Goal: Task Accomplishment & Management: Manage account settings

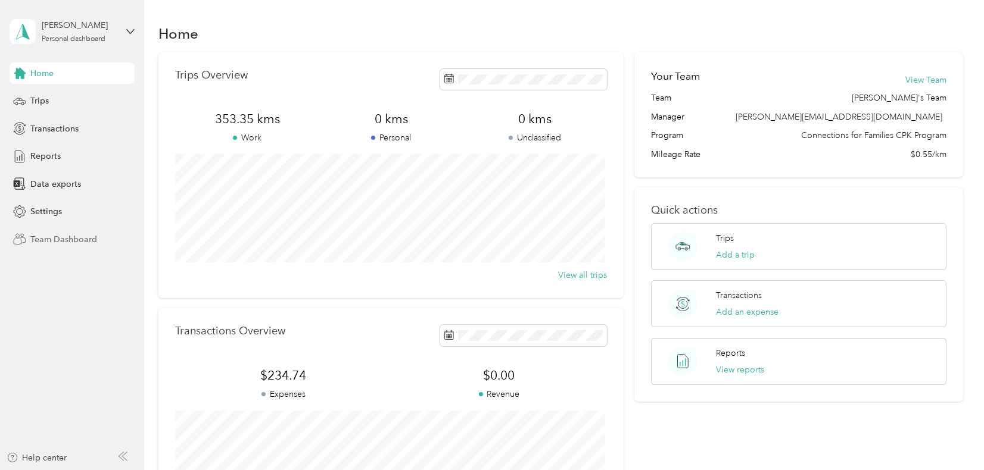
click at [82, 238] on span "Team Dashboard" at bounding box center [63, 239] width 67 height 13
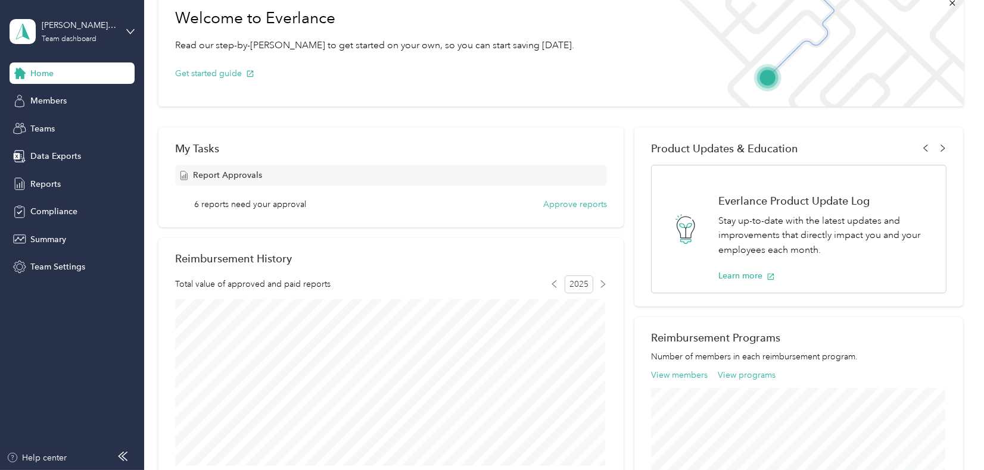
scroll to position [60, 0]
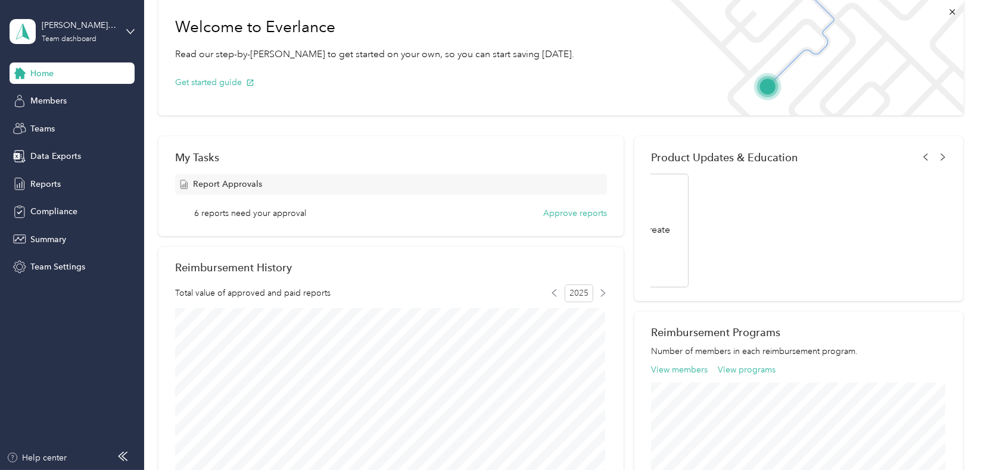
click at [458, 201] on div "Report Approvals 6 reports need your approval Approve reports" at bounding box center [391, 197] width 432 height 46
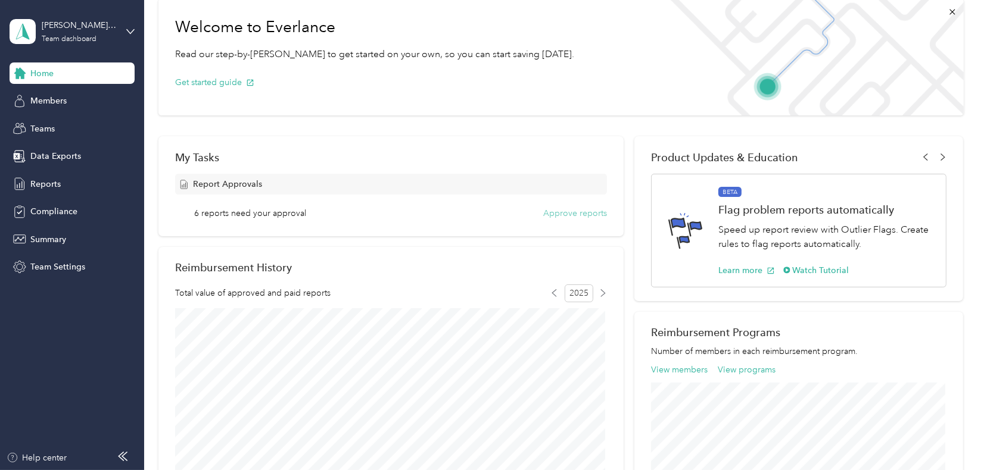
click at [597, 214] on button "Approve reports" at bounding box center [575, 213] width 64 height 13
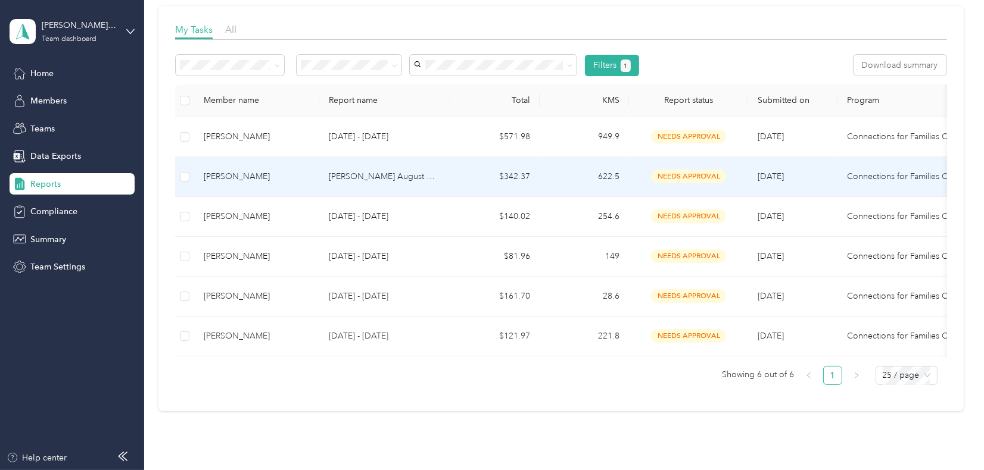
scroll to position [179, 0]
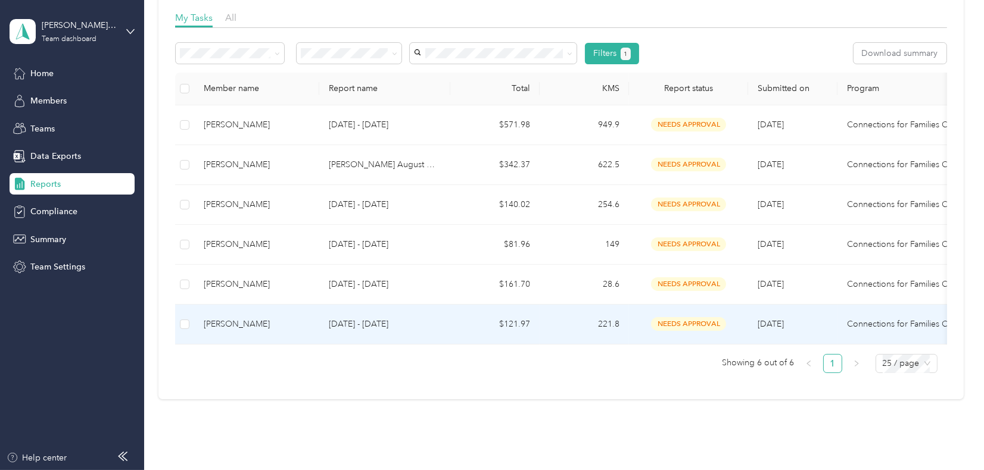
click at [343, 323] on p "[DATE] - [DATE]" at bounding box center [385, 324] width 112 height 13
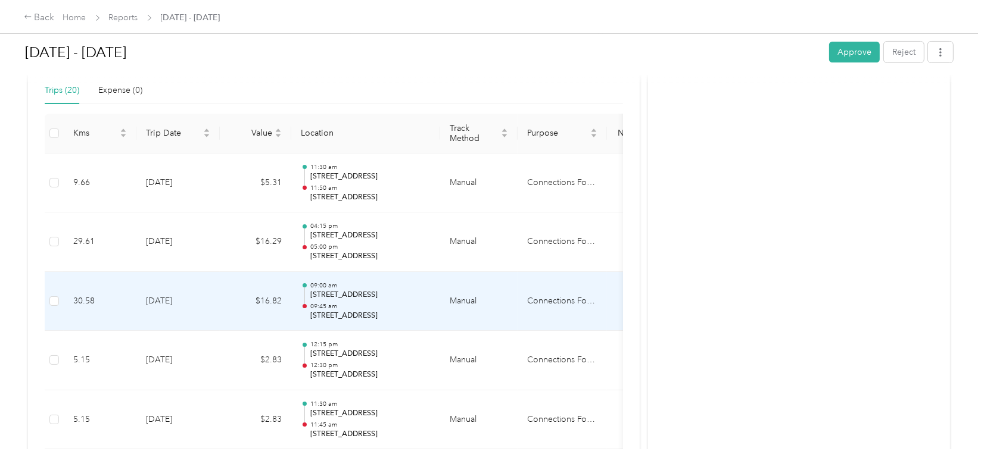
scroll to position [298, 0]
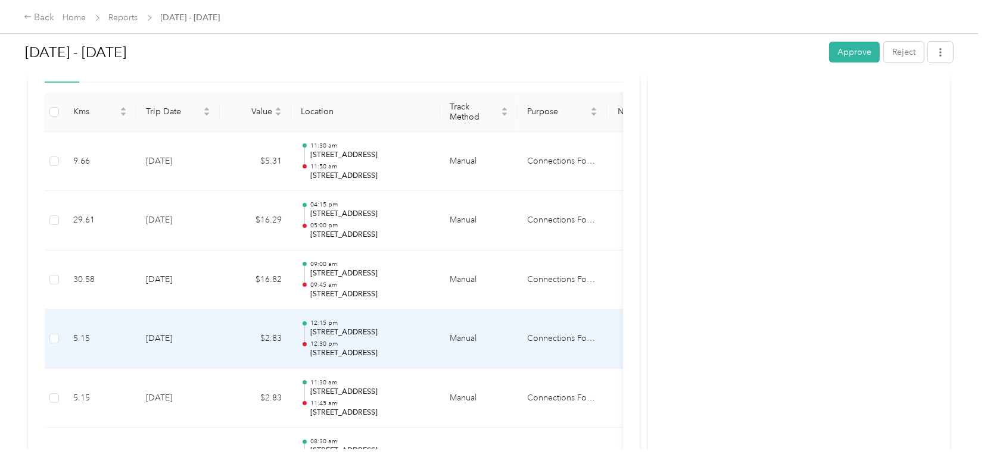
click at [477, 337] on td "Manual" at bounding box center [478, 340] width 77 height 60
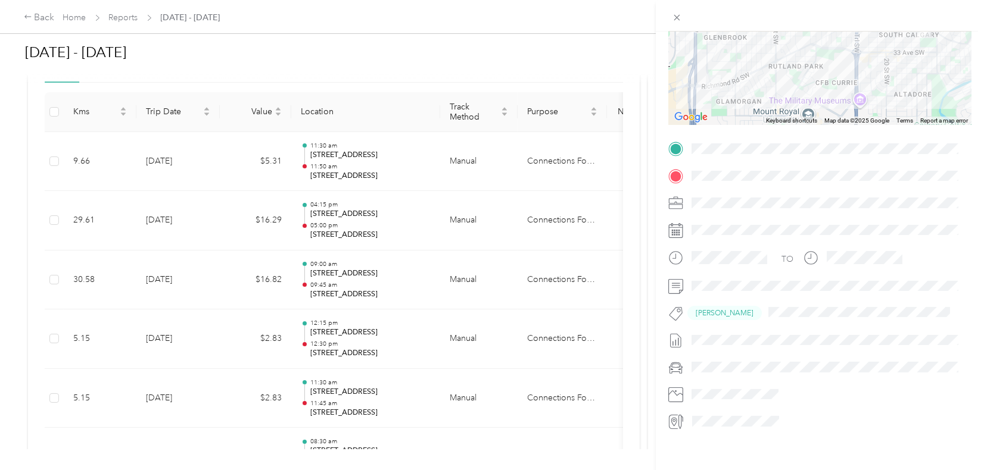
scroll to position [153, 0]
click at [222, 403] on div "Trip details This trip cannot be edited because it is either under review, appr…" at bounding box center [492, 235] width 984 height 470
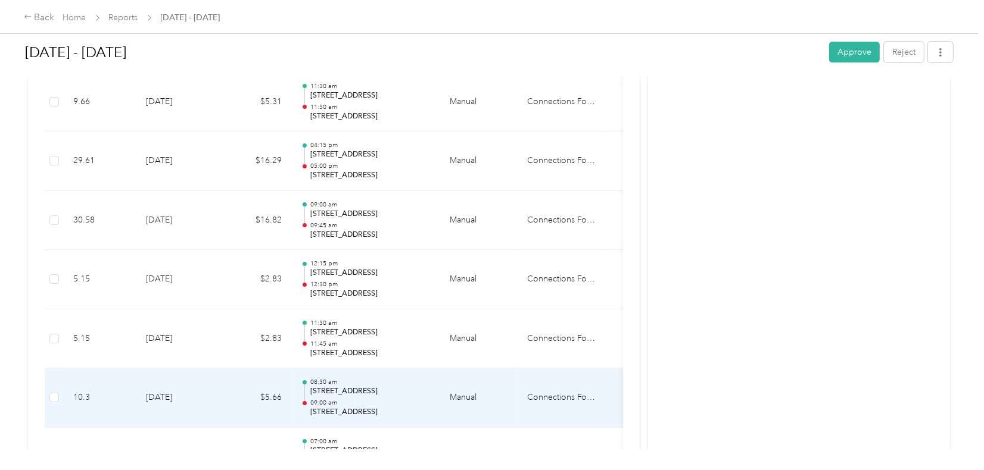
scroll to position [417, 0]
click at [222, 403] on td "$5.66" at bounding box center [255, 399] width 71 height 60
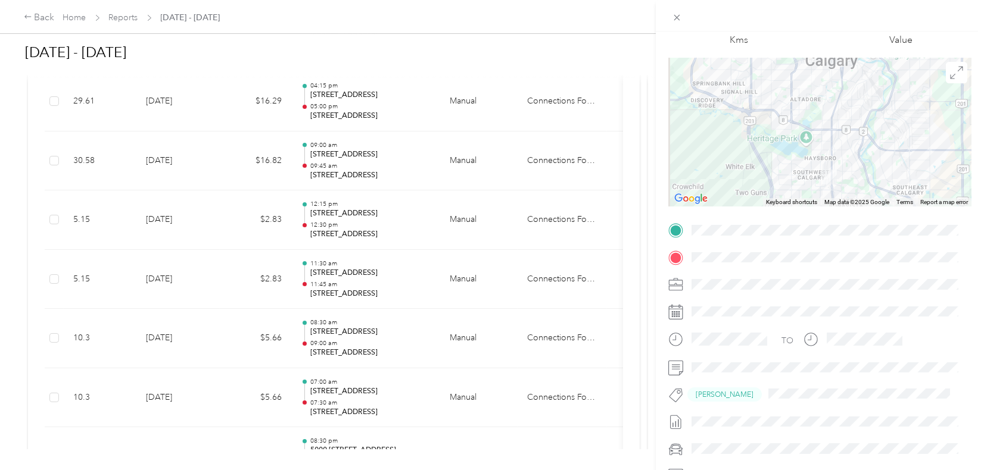
scroll to position [119, 0]
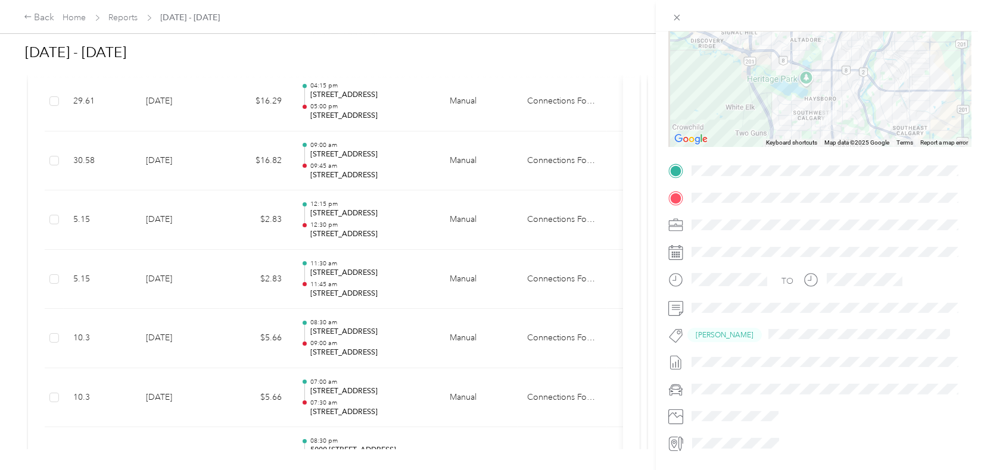
click at [233, 392] on div "Trip details This trip cannot be edited because it is either under review, appr…" at bounding box center [492, 235] width 984 height 470
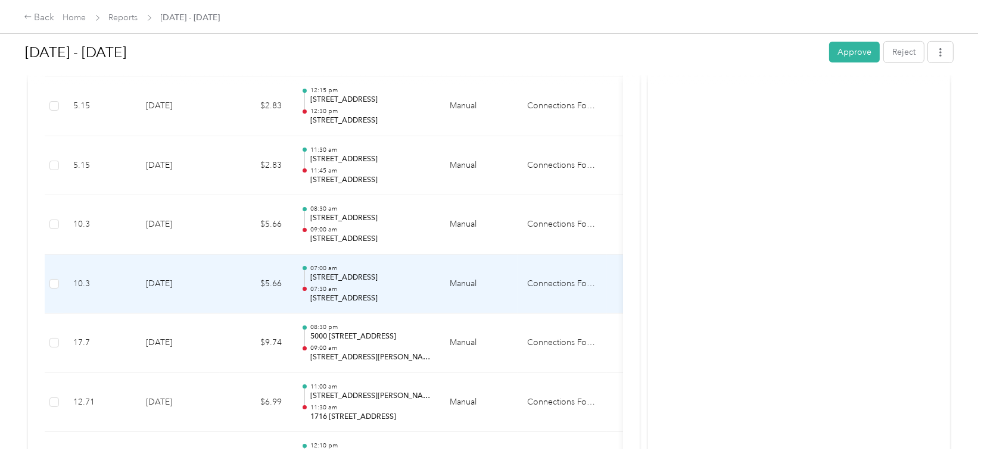
scroll to position [536, 0]
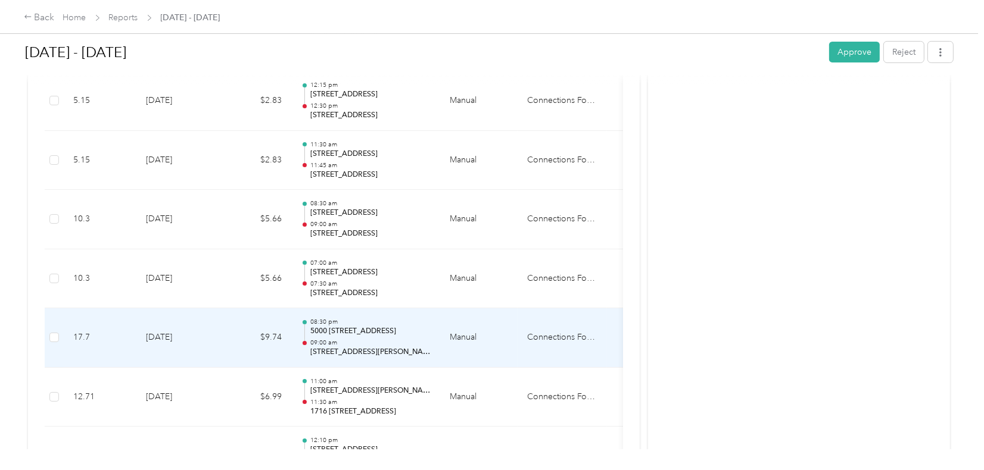
click at [111, 332] on td "17.7" at bounding box center [100, 338] width 73 height 60
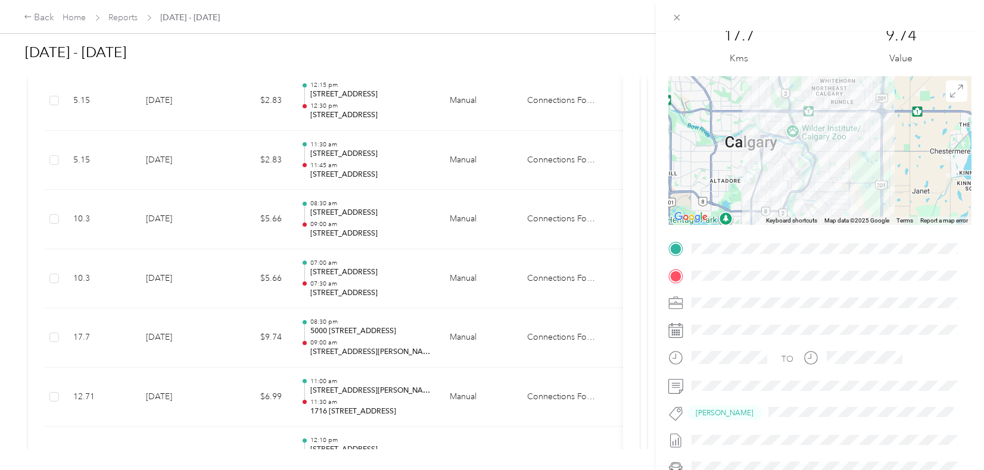
scroll to position [60, 0]
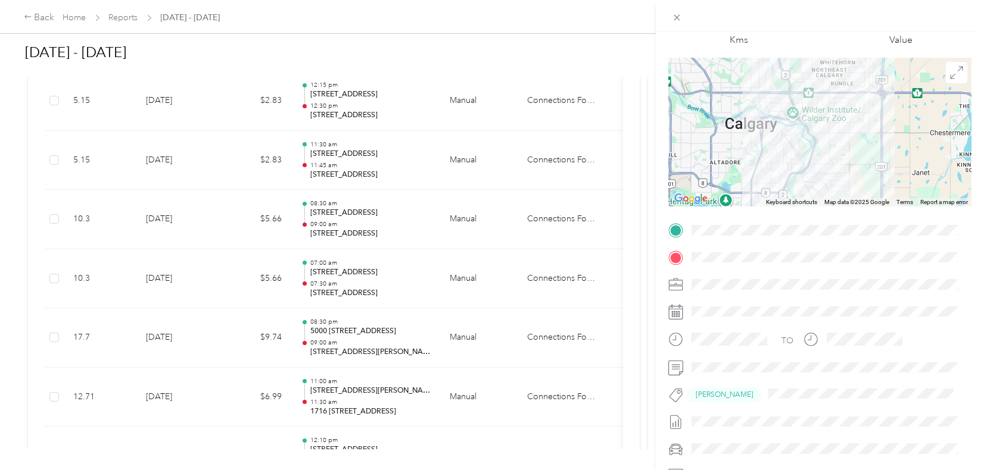
click at [237, 414] on div "Trip details This trip cannot be edited because it is either under review, appr…" at bounding box center [492, 235] width 984 height 470
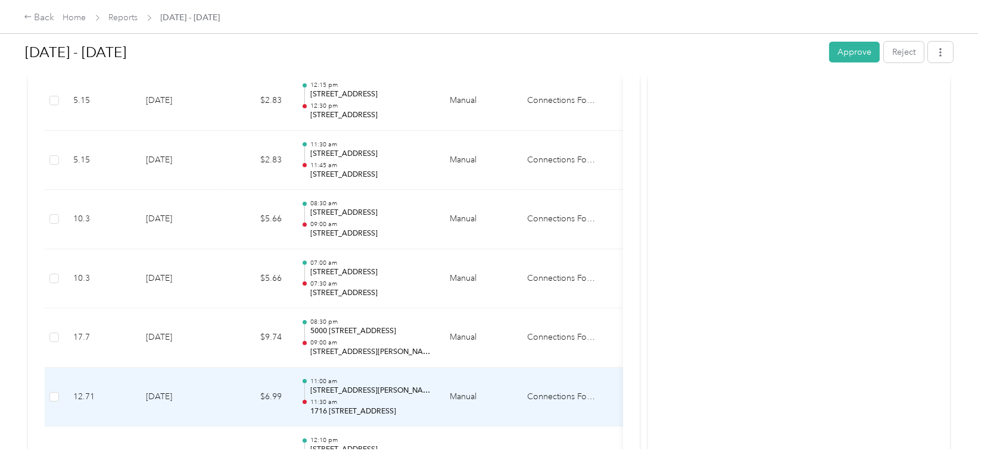
scroll to position [595, 0]
click at [227, 402] on td "$5.05" at bounding box center [255, 397] width 71 height 60
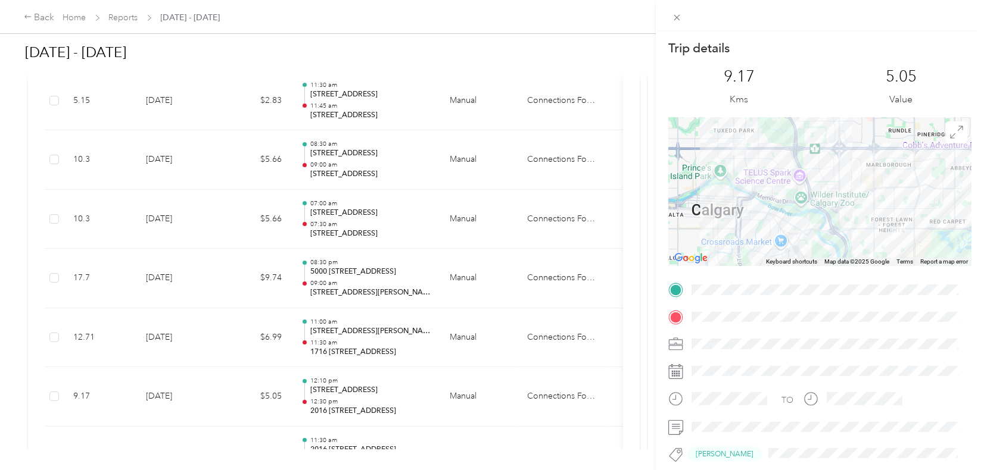
click at [227, 402] on div "Trip details This trip cannot be edited because it is either under review, appr…" at bounding box center [492, 235] width 984 height 470
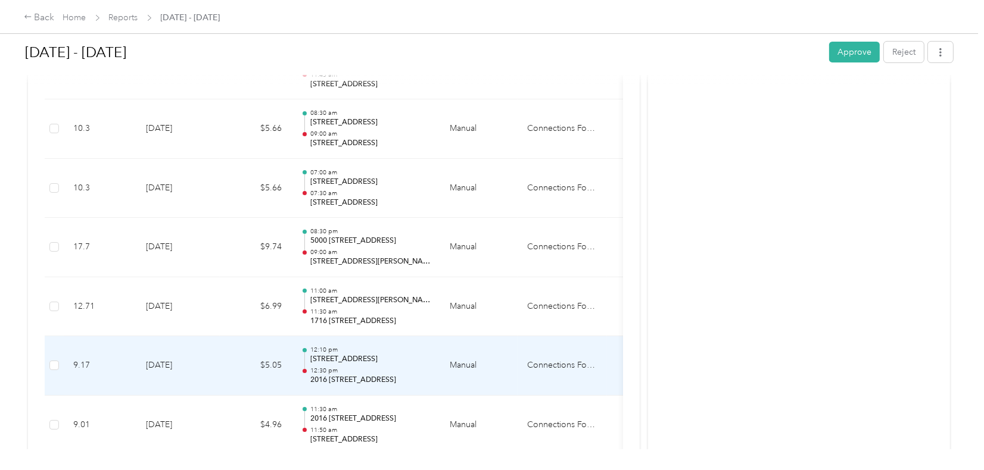
scroll to position [655, 0]
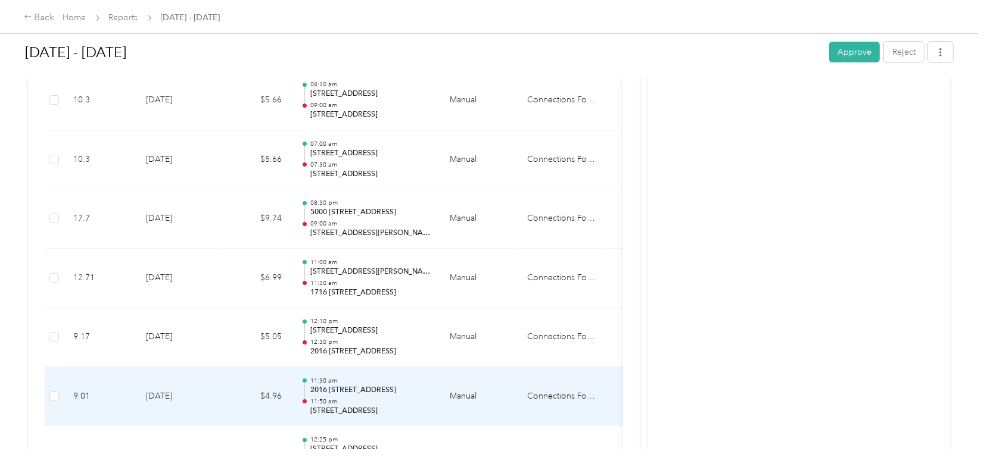
click at [227, 402] on td "$4.96" at bounding box center [255, 397] width 71 height 60
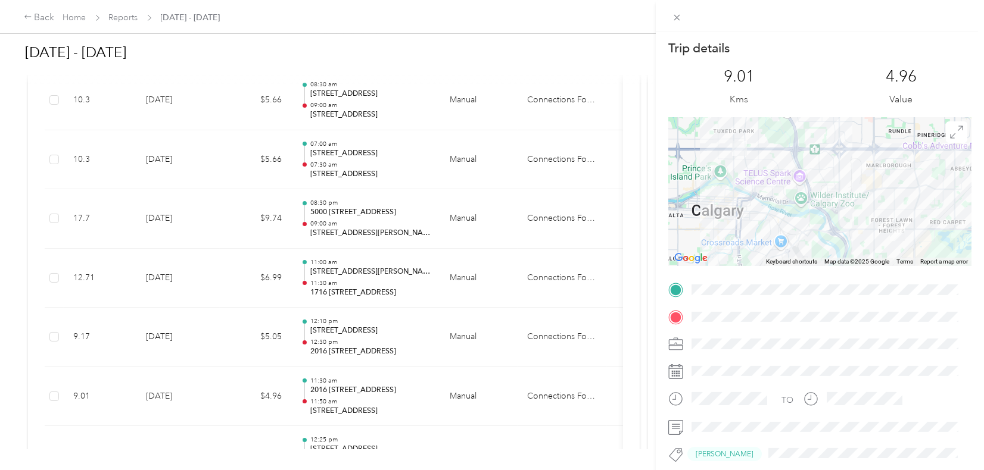
click at [214, 386] on div "Trip details This trip cannot be edited because it is either under review, appr…" at bounding box center [492, 235] width 984 height 470
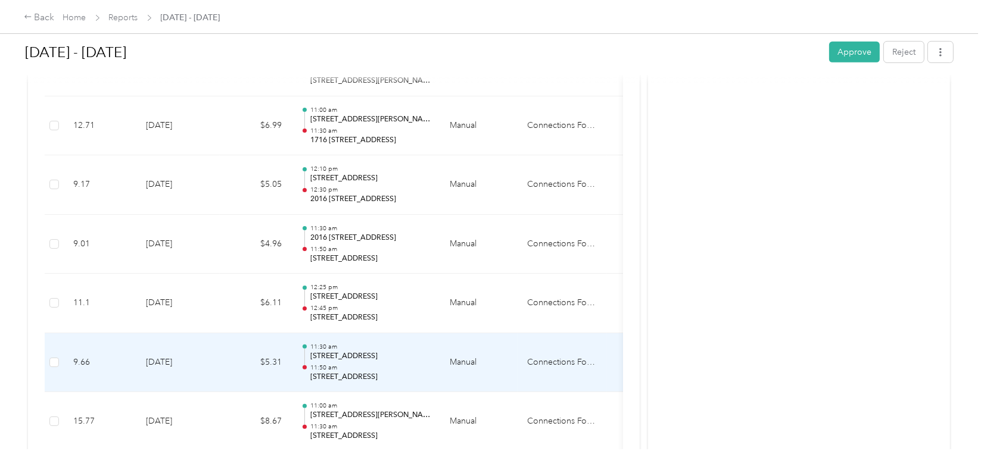
scroll to position [834, 0]
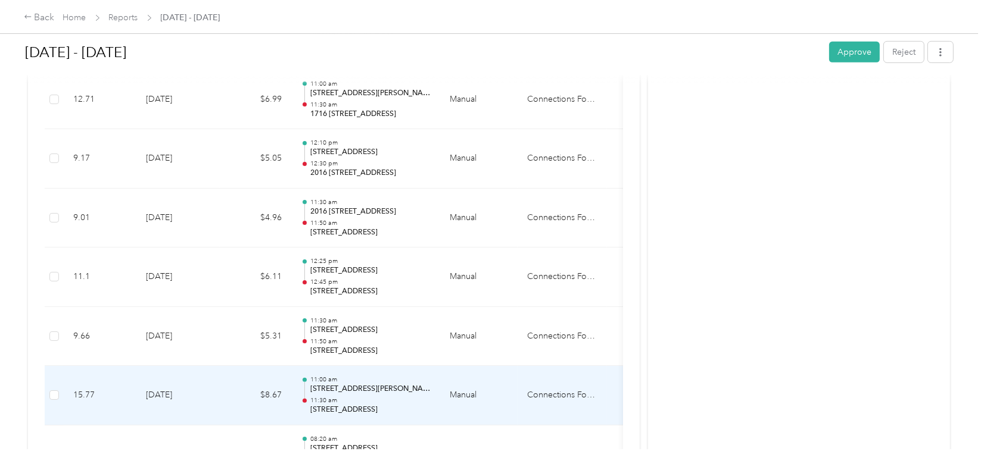
click at [213, 388] on td "[DATE]" at bounding box center [177, 396] width 83 height 60
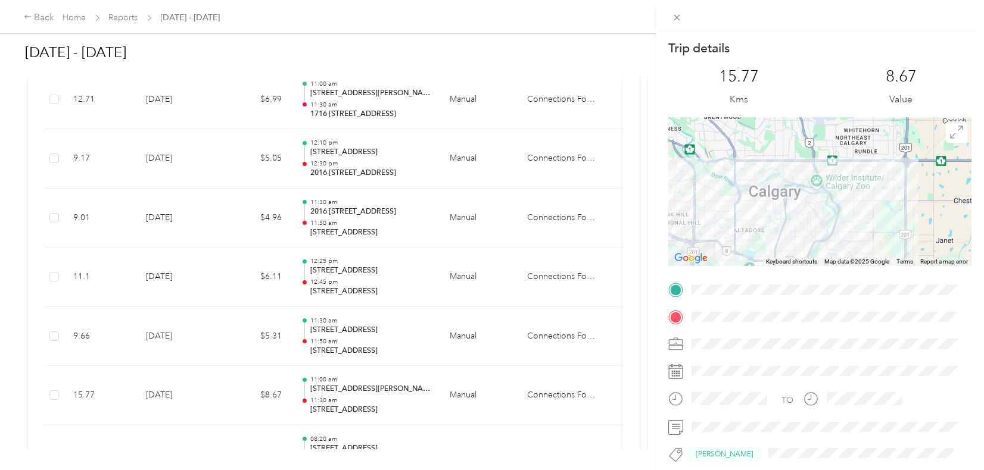
click at [213, 388] on div "Trip details This trip cannot be edited because it is either under review, appr…" at bounding box center [492, 235] width 984 height 470
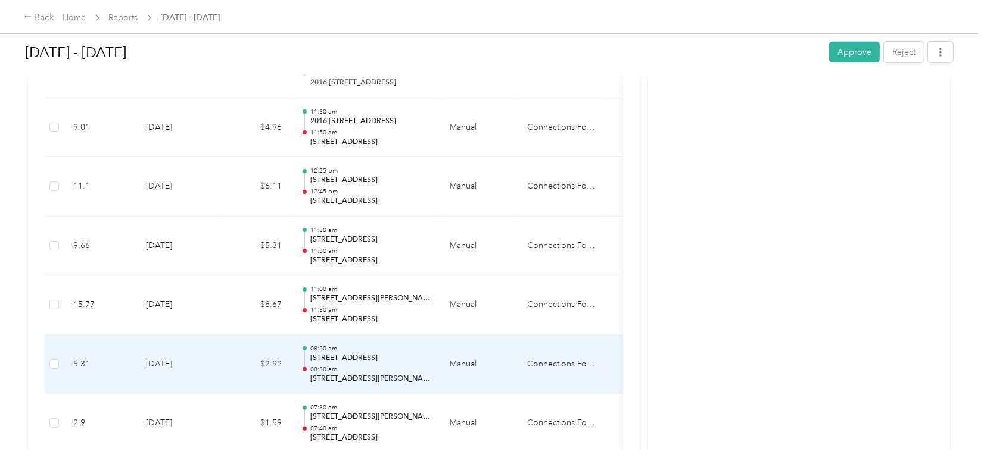
scroll to position [953, 0]
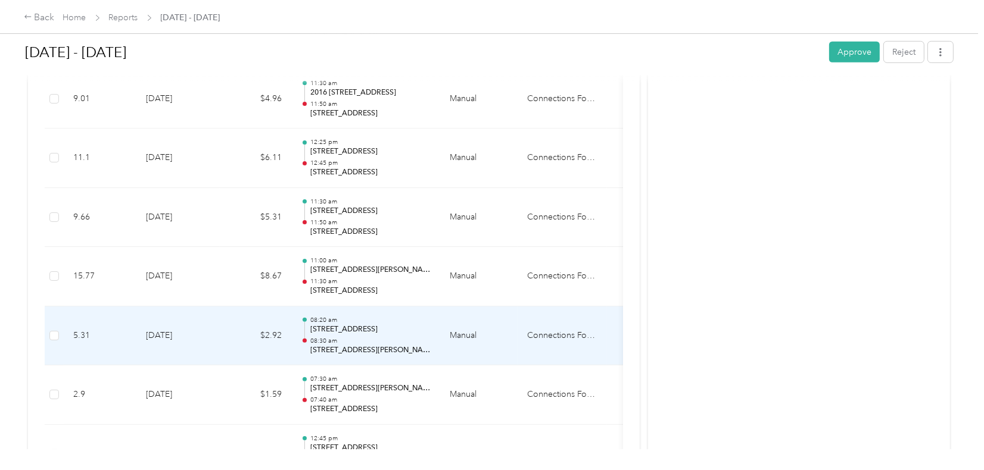
click at [218, 337] on td "[DATE]" at bounding box center [177, 337] width 83 height 60
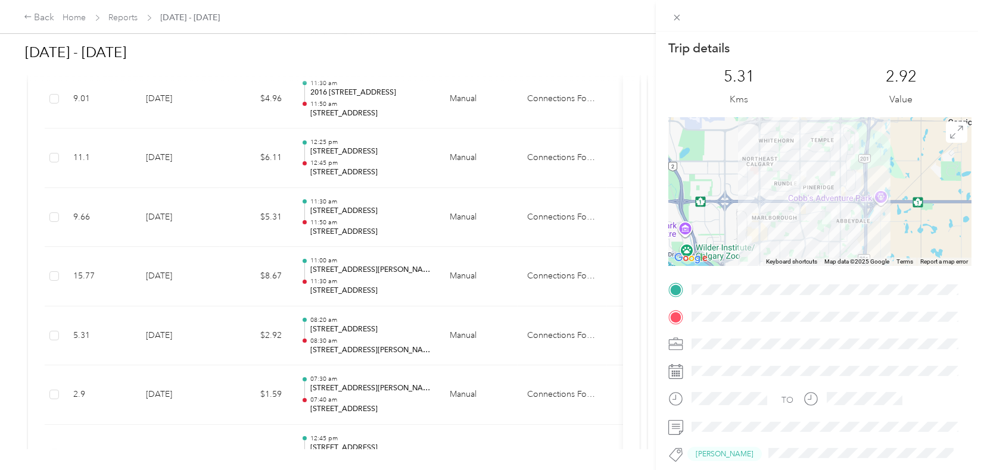
click at [217, 338] on div "Trip details This trip cannot be edited because it is either under review, appr…" at bounding box center [492, 235] width 984 height 470
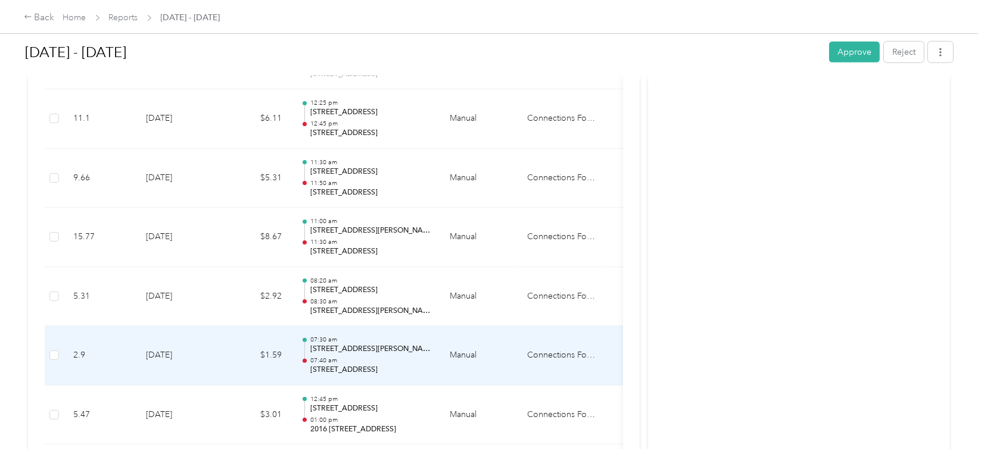
scroll to position [1012, 0]
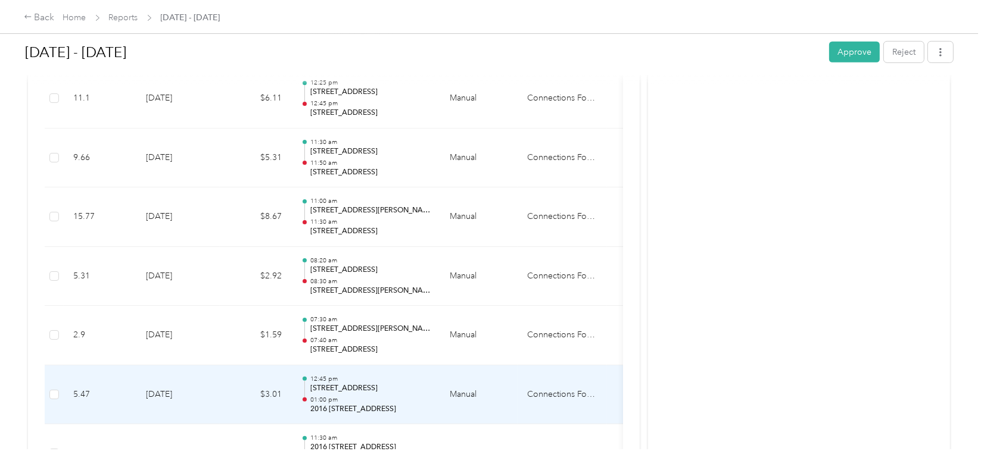
click at [227, 397] on td "$3.01" at bounding box center [255, 396] width 71 height 60
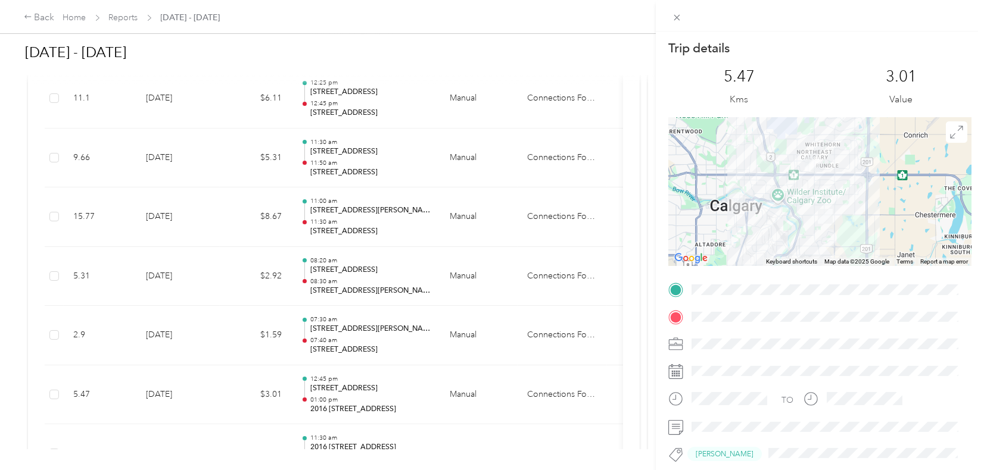
click at [227, 397] on div "Trip details This trip cannot be edited because it is either under review, appr…" at bounding box center [492, 235] width 984 height 470
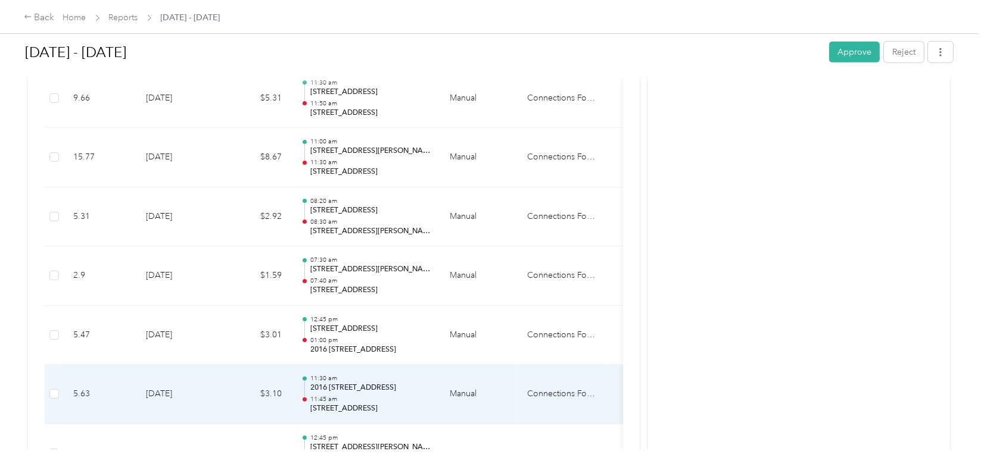
scroll to position [1131, 0]
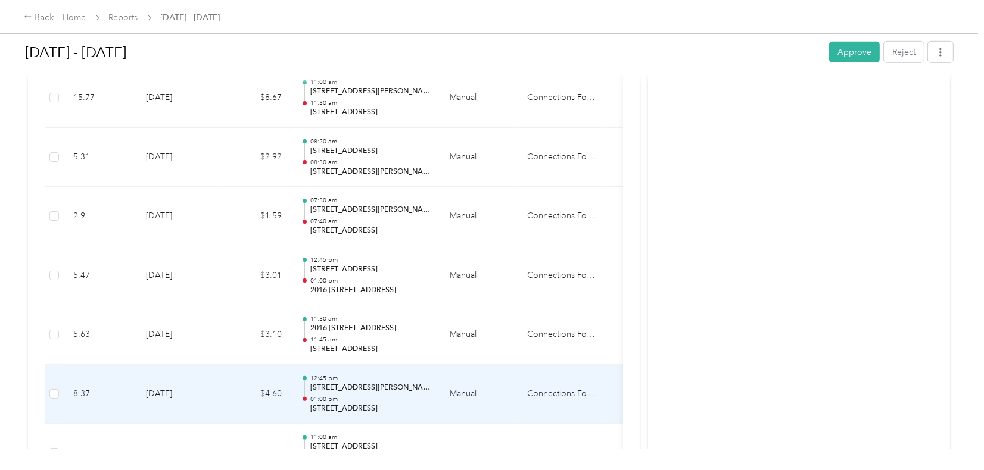
click at [230, 394] on td "$4.60" at bounding box center [255, 395] width 71 height 60
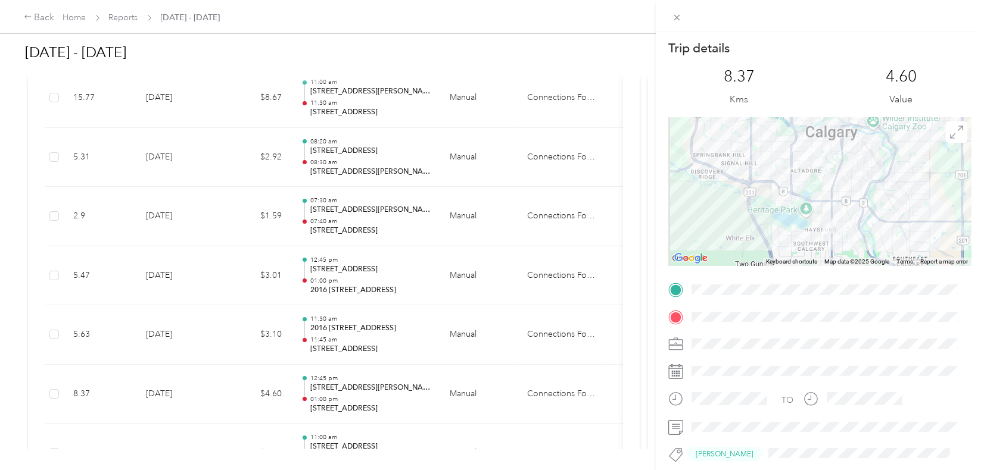
click at [232, 392] on div "Trip details This trip cannot be edited because it is either under review, appr…" at bounding box center [492, 235] width 984 height 470
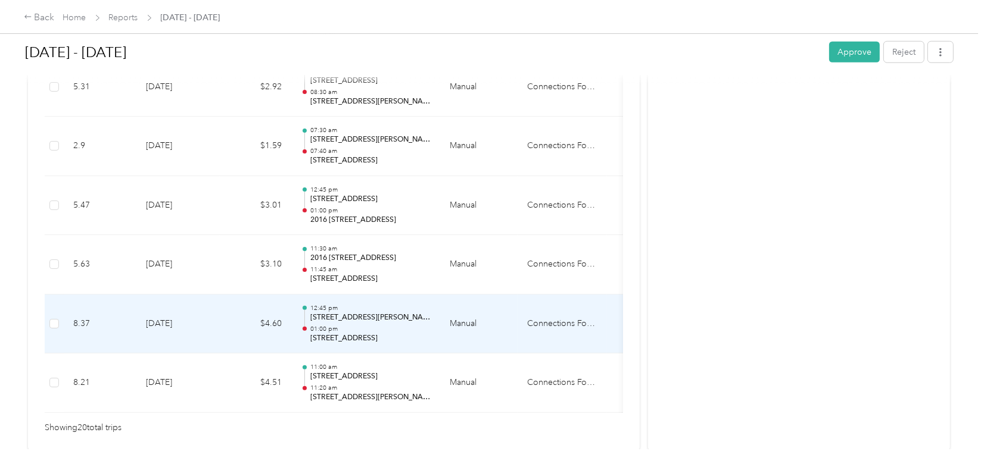
scroll to position [1251, 0]
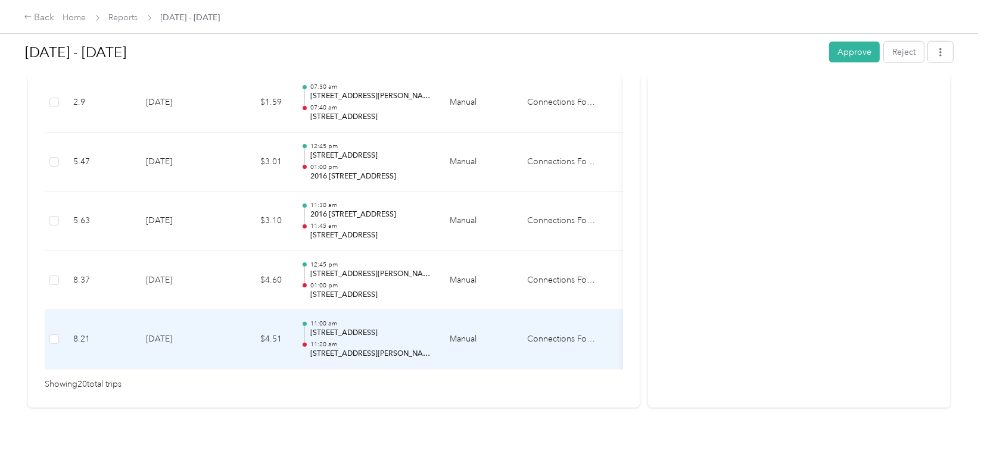
click at [229, 339] on td "$4.51" at bounding box center [255, 340] width 71 height 60
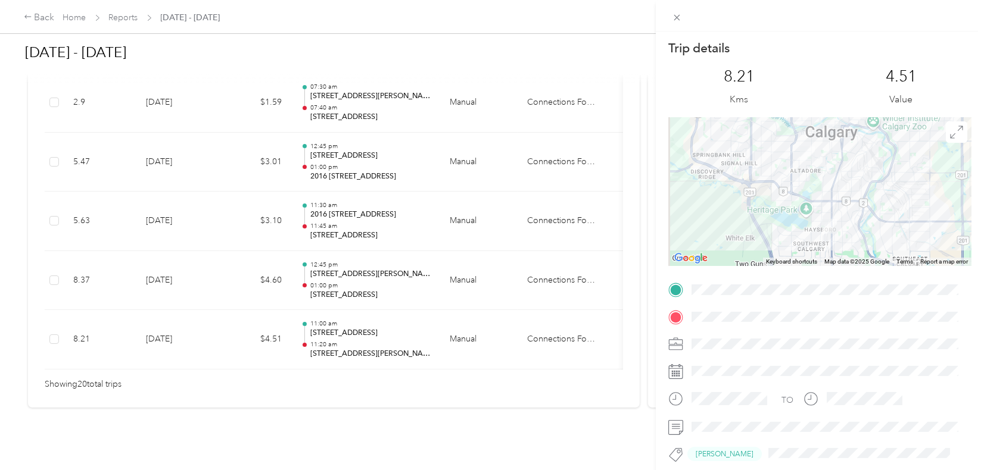
click at [236, 266] on div "Trip details This trip cannot be edited because it is either under review, appr…" at bounding box center [492, 235] width 984 height 470
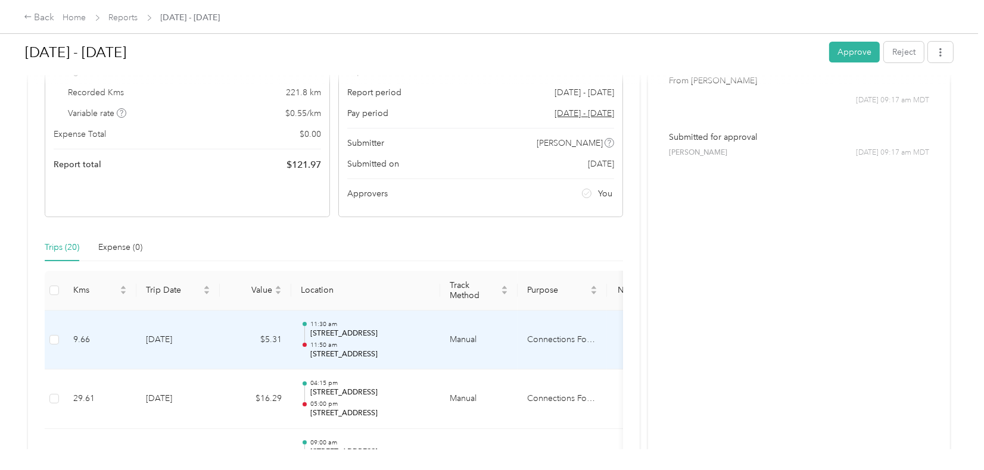
scroll to position [0, 0]
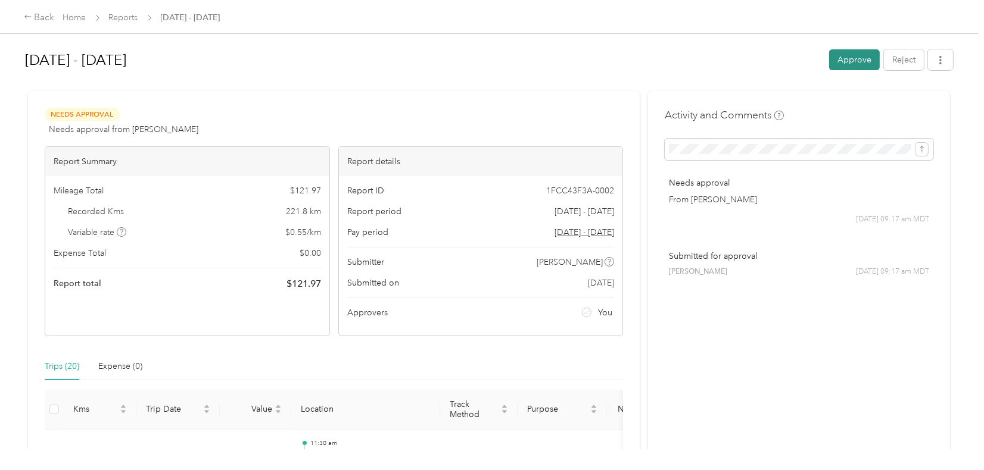
click at [844, 58] on button "Approve" at bounding box center [854, 59] width 51 height 21
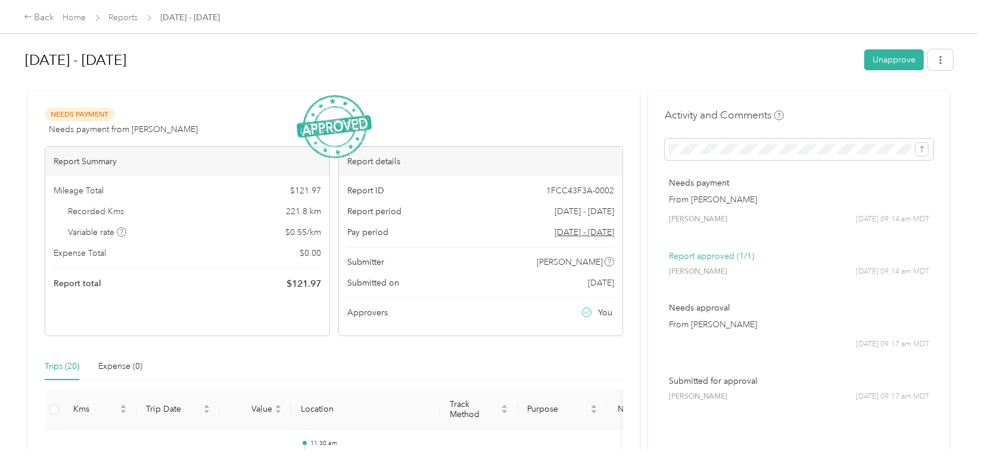
click at [515, 60] on h1 "[DATE] - [DATE]" at bounding box center [440, 60] width 831 height 29
